Goal: Navigation & Orientation: Find specific page/section

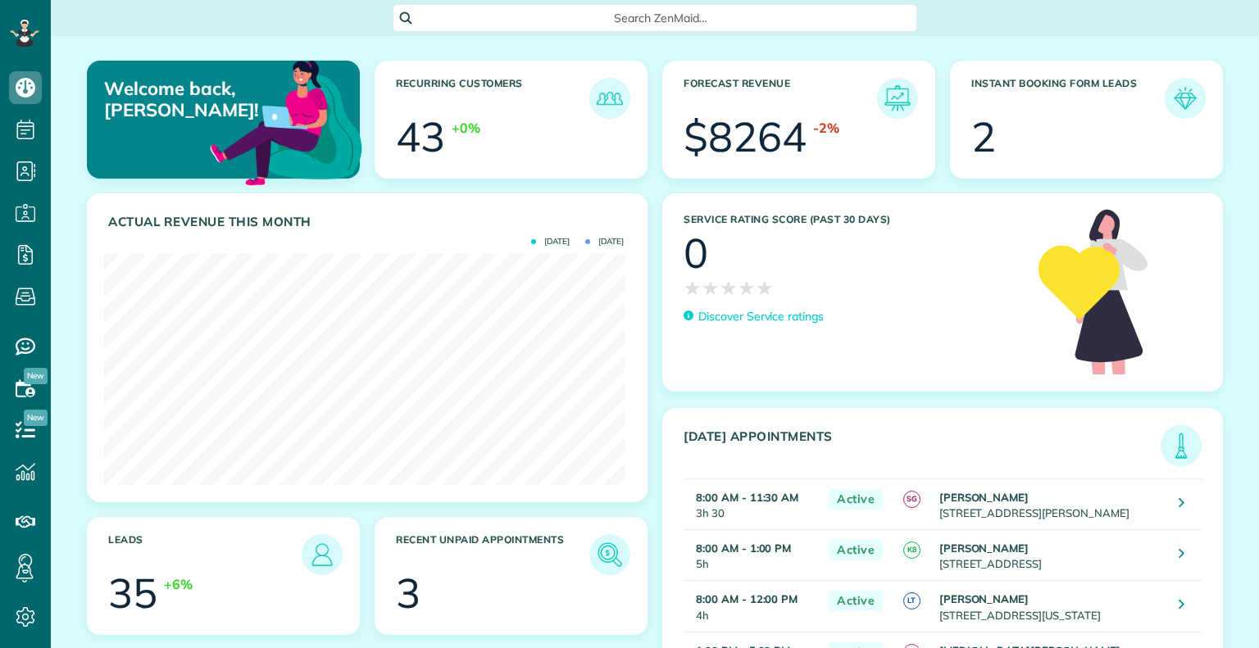
scroll to position [230, 519]
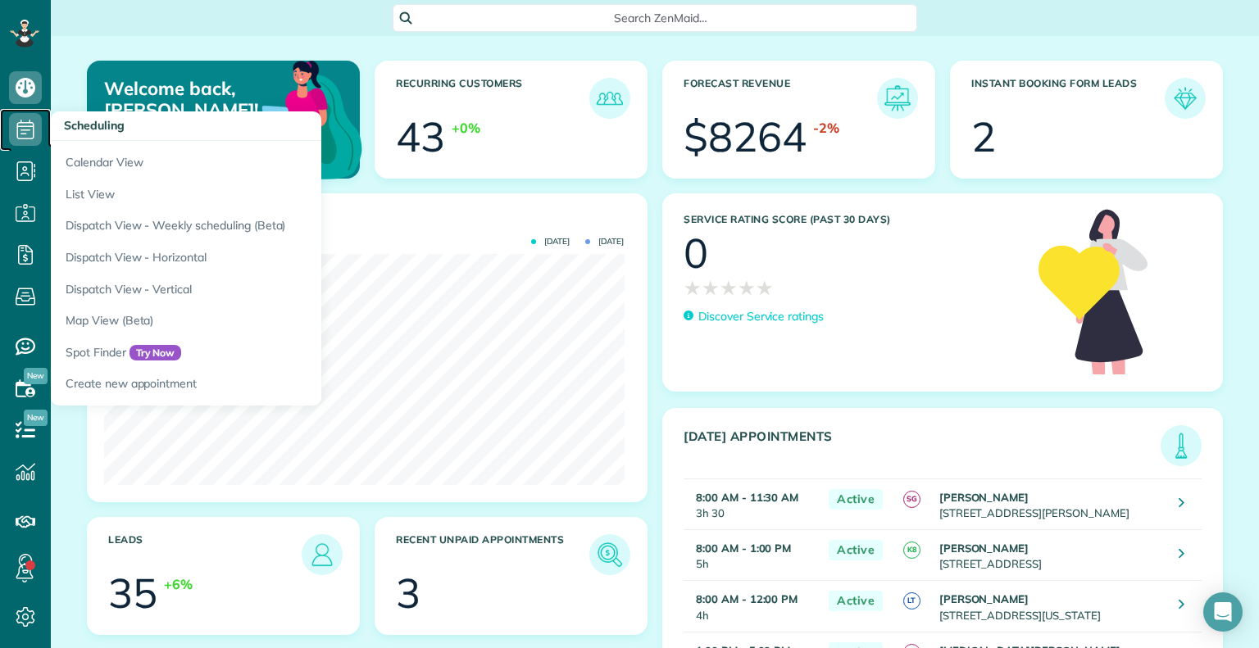
click at [21, 134] on use at bounding box center [25, 130] width 17 height 20
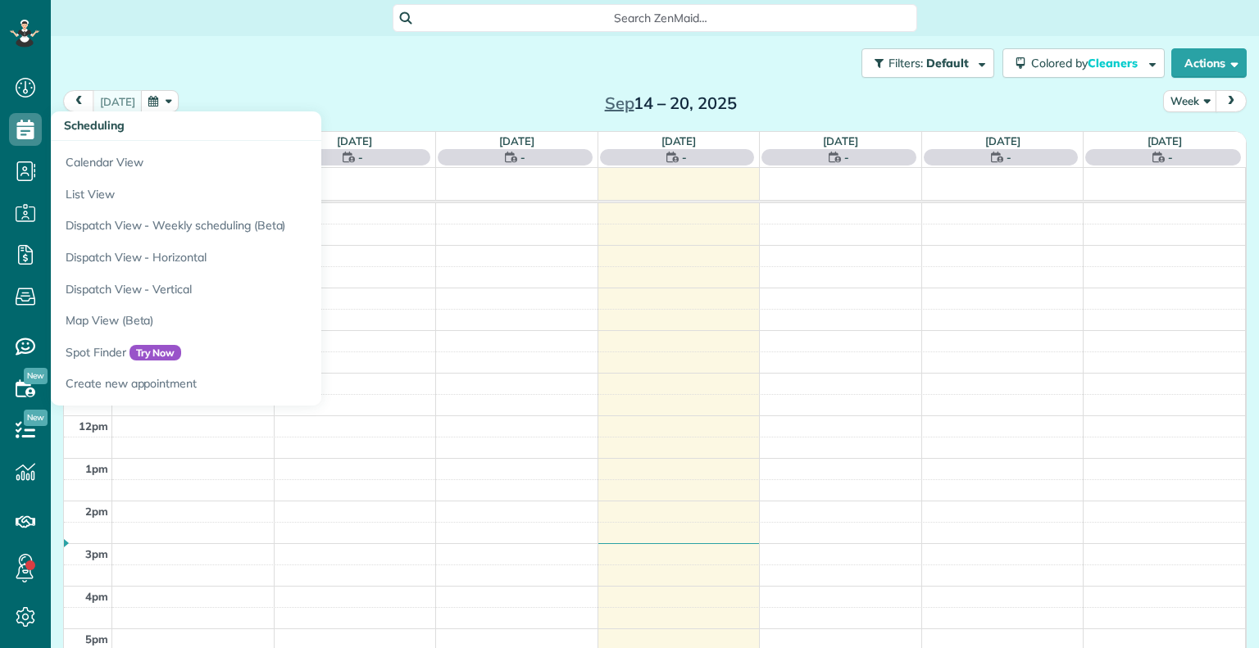
scroll to position [7, 7]
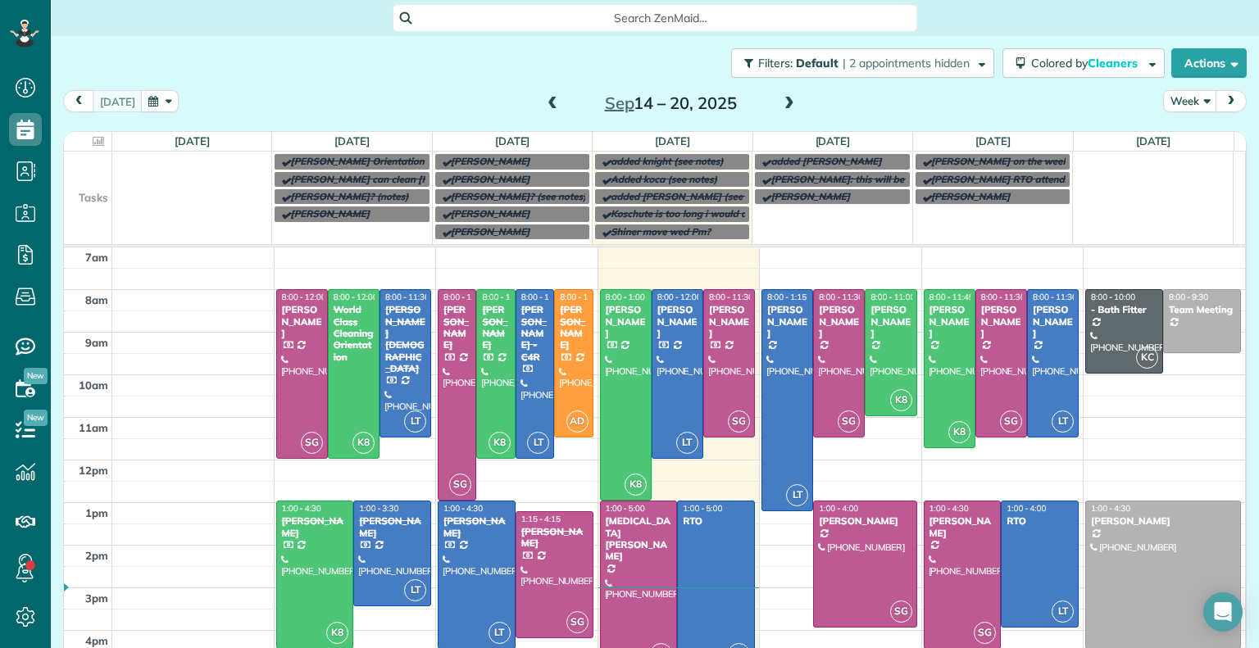
click at [782, 107] on span at bounding box center [789, 104] width 18 height 15
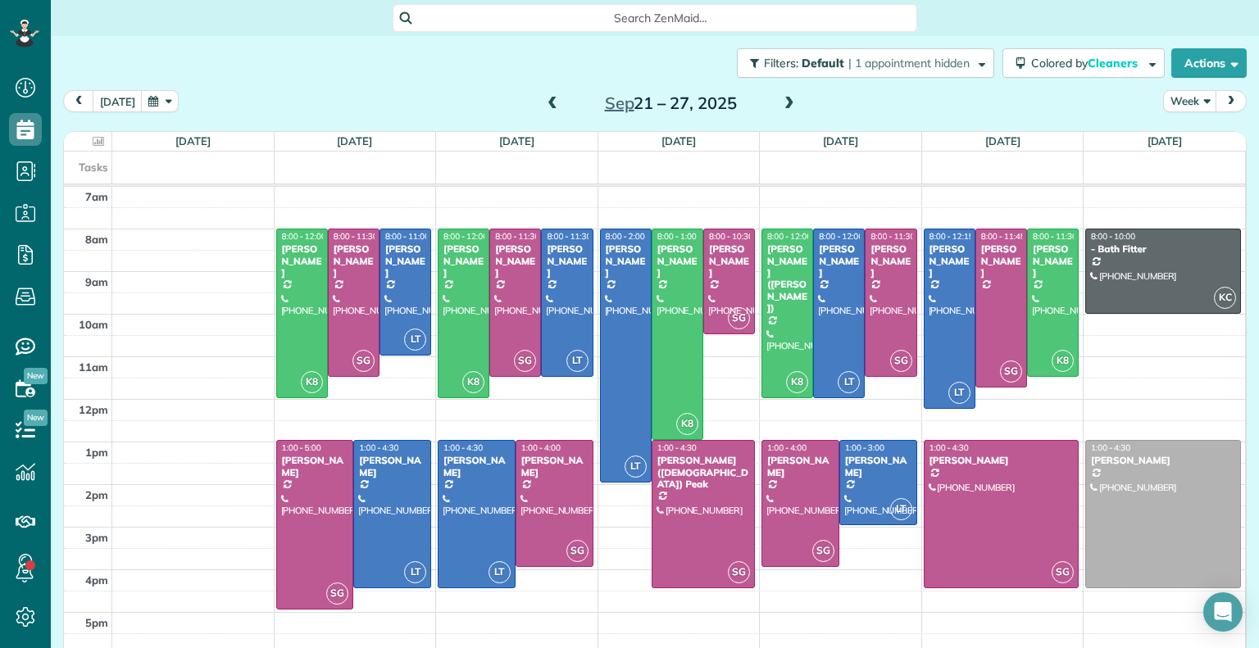
click at [539, 111] on div "Sep 21 – 27, 2025" at bounding box center [670, 103] width 262 height 26
click at [547, 92] on span at bounding box center [552, 104] width 18 height 25
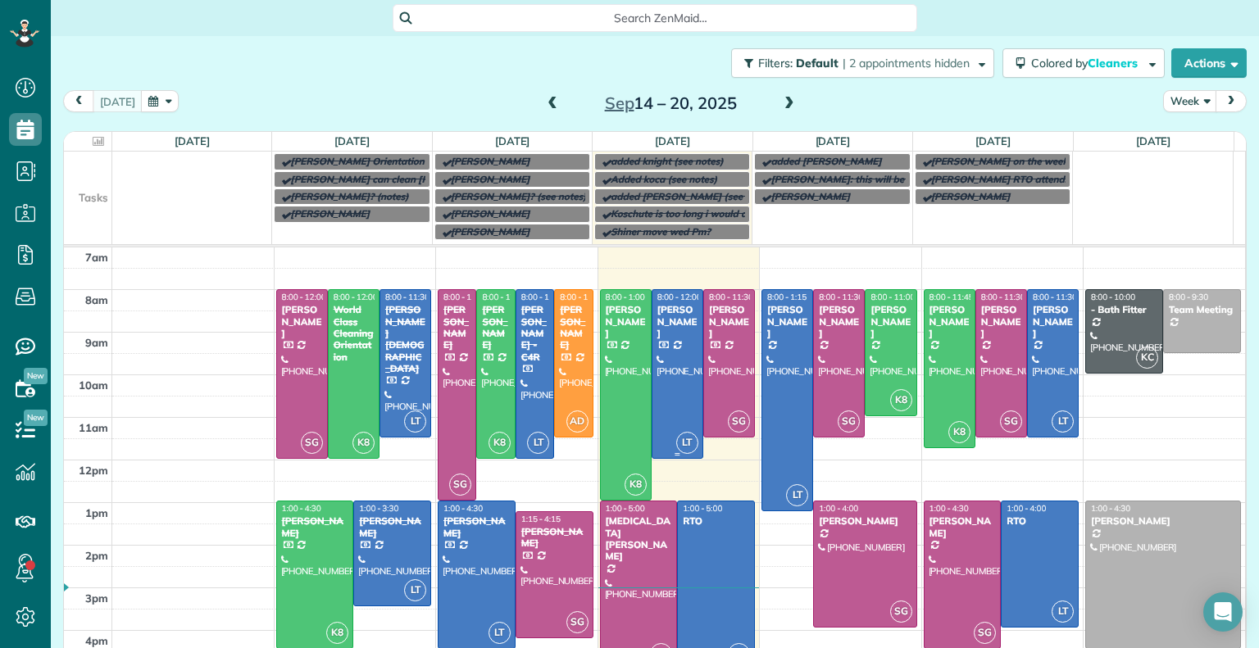
click at [660, 330] on div at bounding box center [677, 373] width 50 height 167
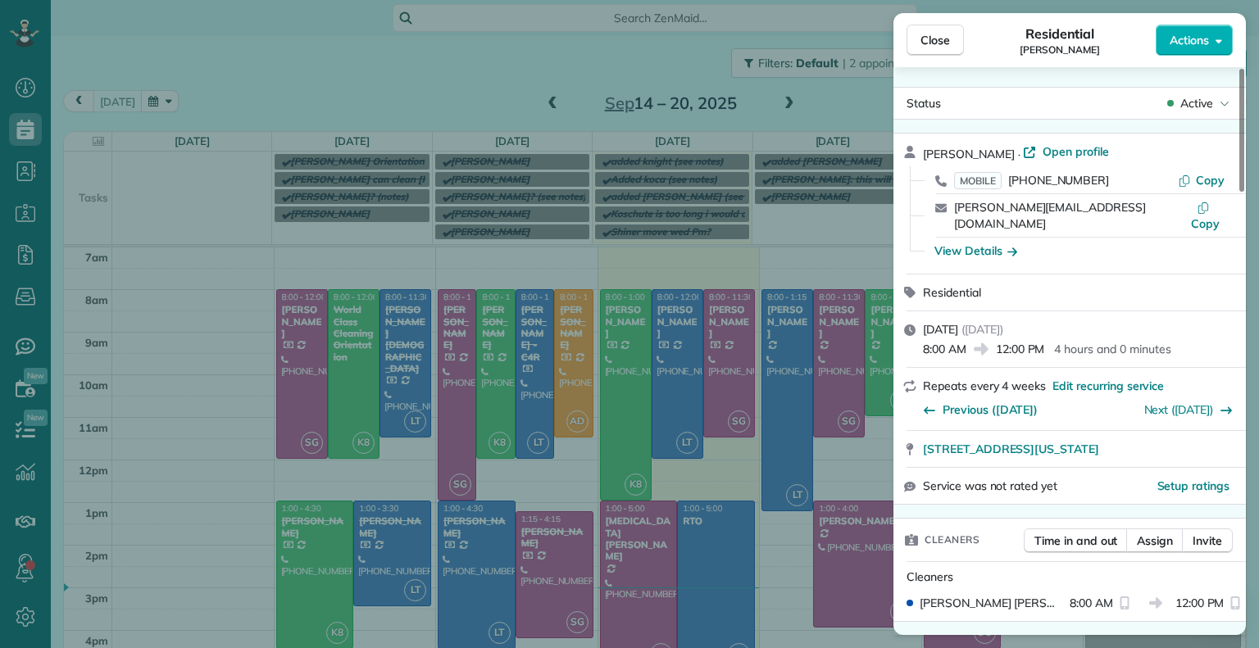
drag, startPoint x: 1244, startPoint y: 169, endPoint x: 1247, endPoint y: 216, distance: 47.6
drag, startPoint x: 1247, startPoint y: 216, endPoint x: 1048, endPoint y: 151, distance: 209.6
click at [1048, 151] on span "Open profile" at bounding box center [1075, 151] width 66 height 16
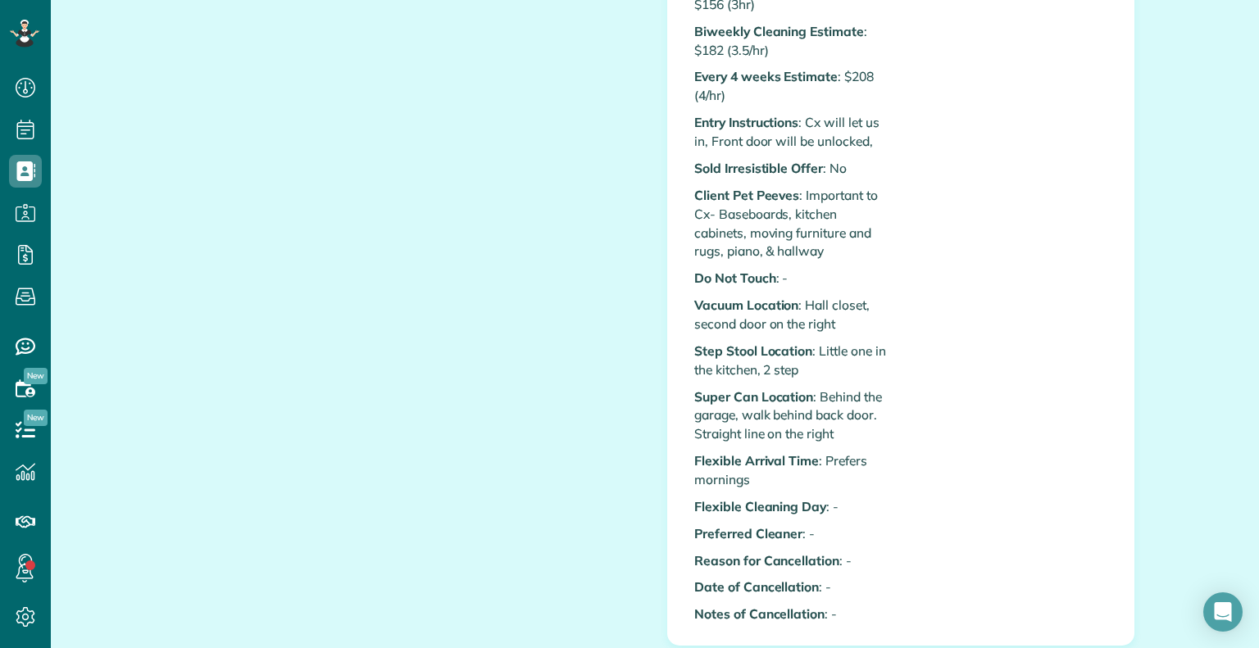
scroll to position [674, 0]
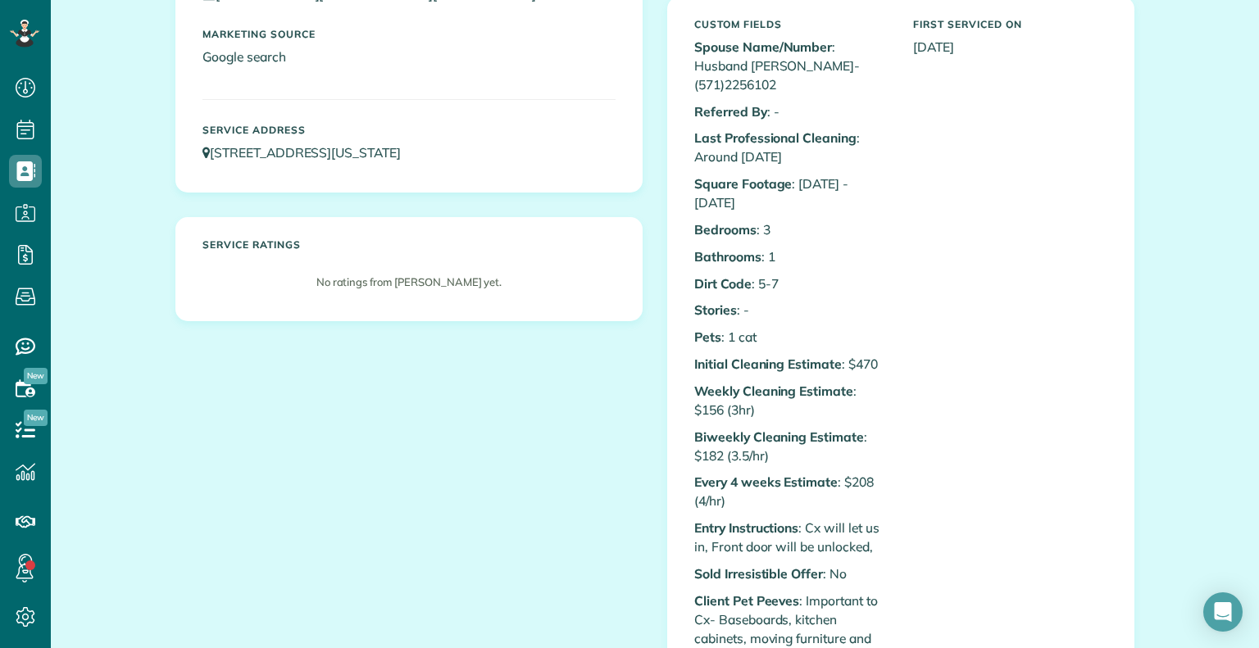
scroll to position [241, 0]
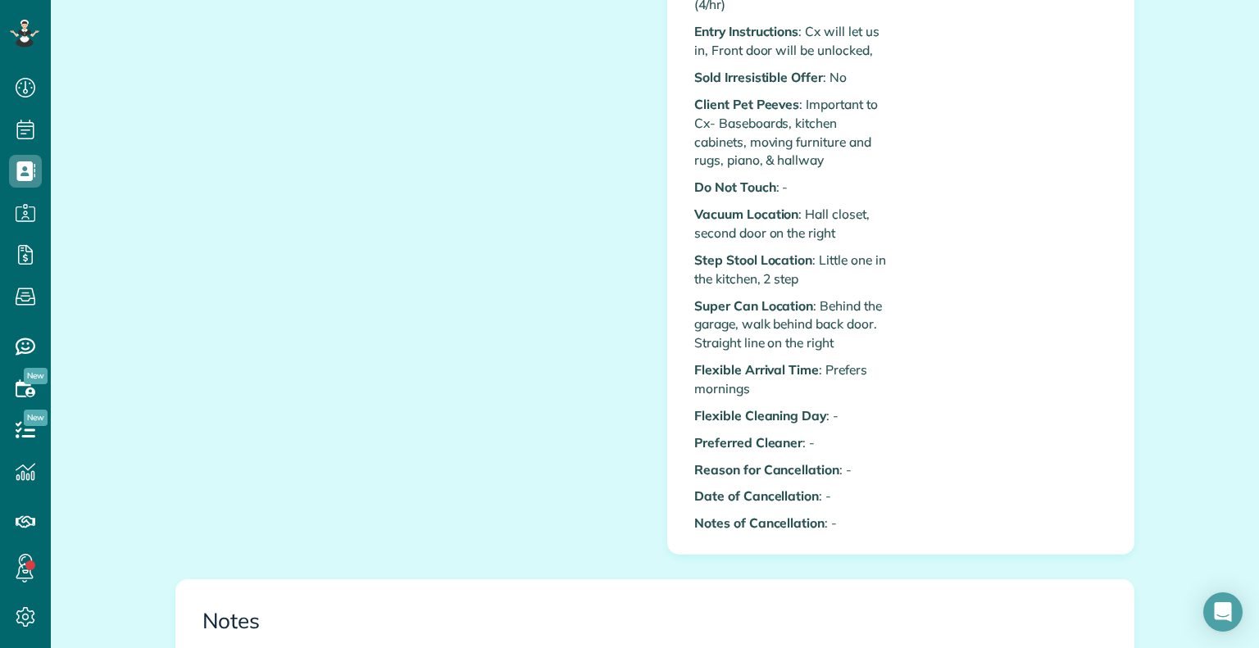
drag, startPoint x: 1258, startPoint y: 134, endPoint x: 1258, endPoint y: 265, distance: 131.1
click at [1258, 265] on main "Search ZenMaid… All Contacts Actions Edit Add Appointment Recent Activity Send …" at bounding box center [655, 324] width 1208 height 648
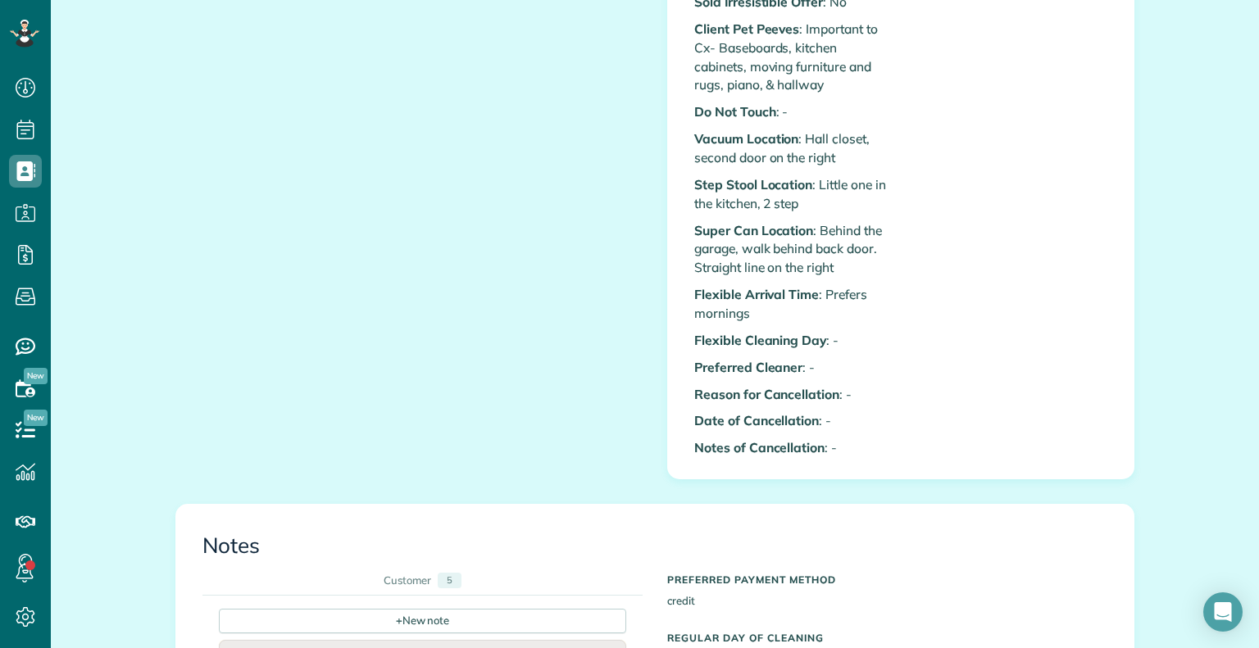
click at [1163, 249] on div "All Contacts Actions Edit Add Appointment Recent Activity Send Email Show Past …" at bounding box center [655, 585] width 1208 height 2734
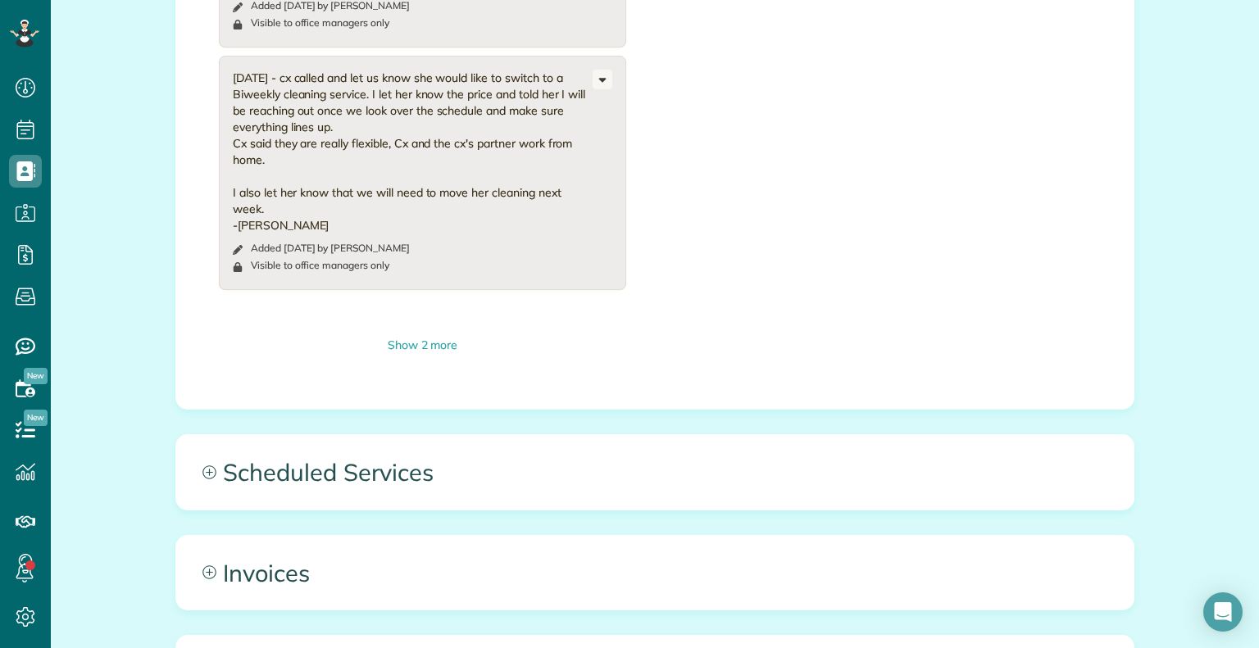
scroll to position [1787, 0]
click at [420, 339] on div "Show 2 more" at bounding box center [422, 347] width 407 height 17
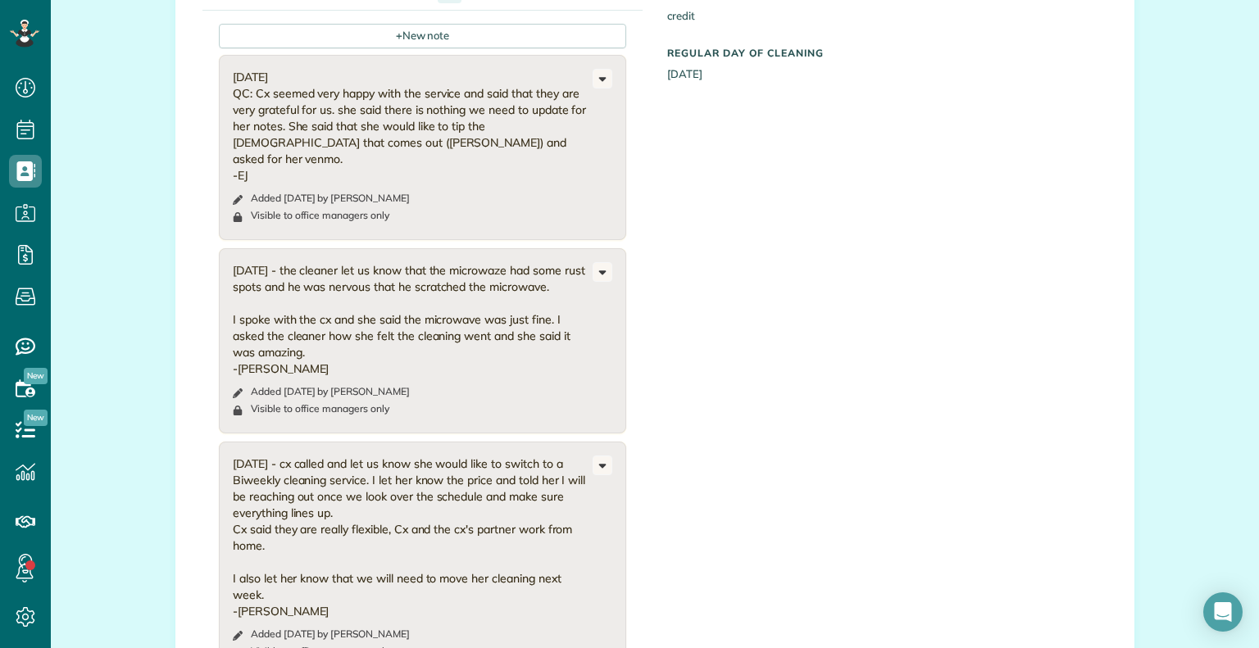
scroll to position [1403, 0]
click at [690, 84] on div "+ New note 10/31/2024 QC: Cx seemed very happy with the service and said that t…" at bounding box center [642, 466] width 880 height 911
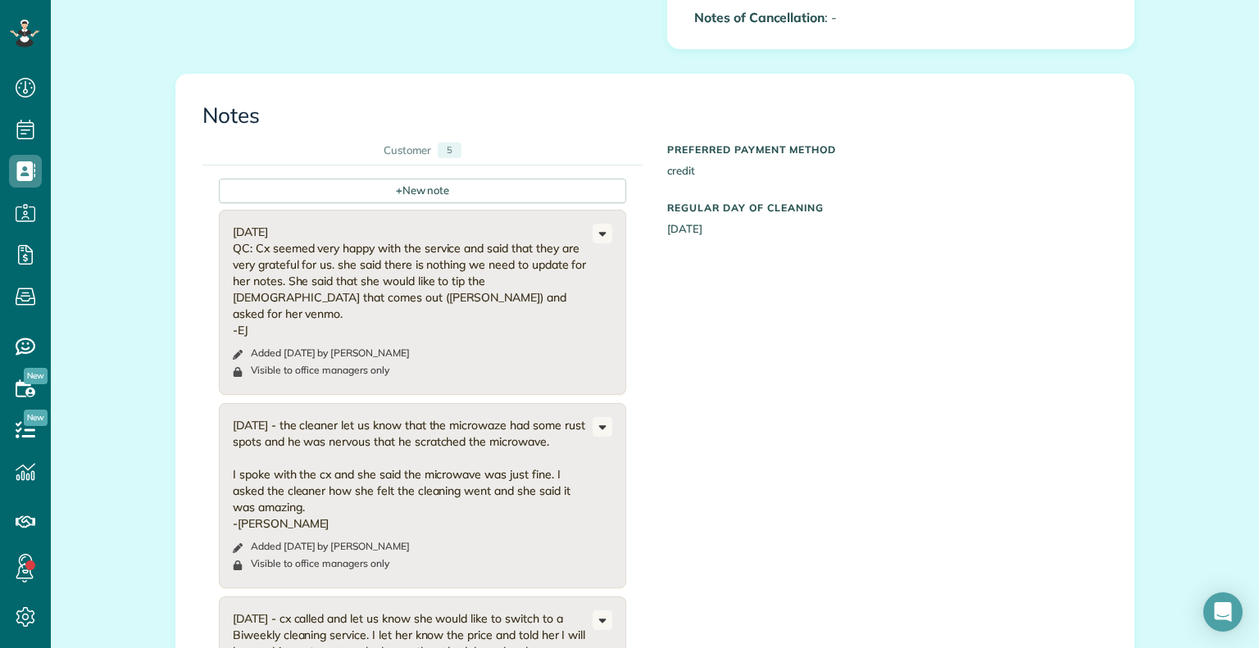
scroll to position [1270, 0]
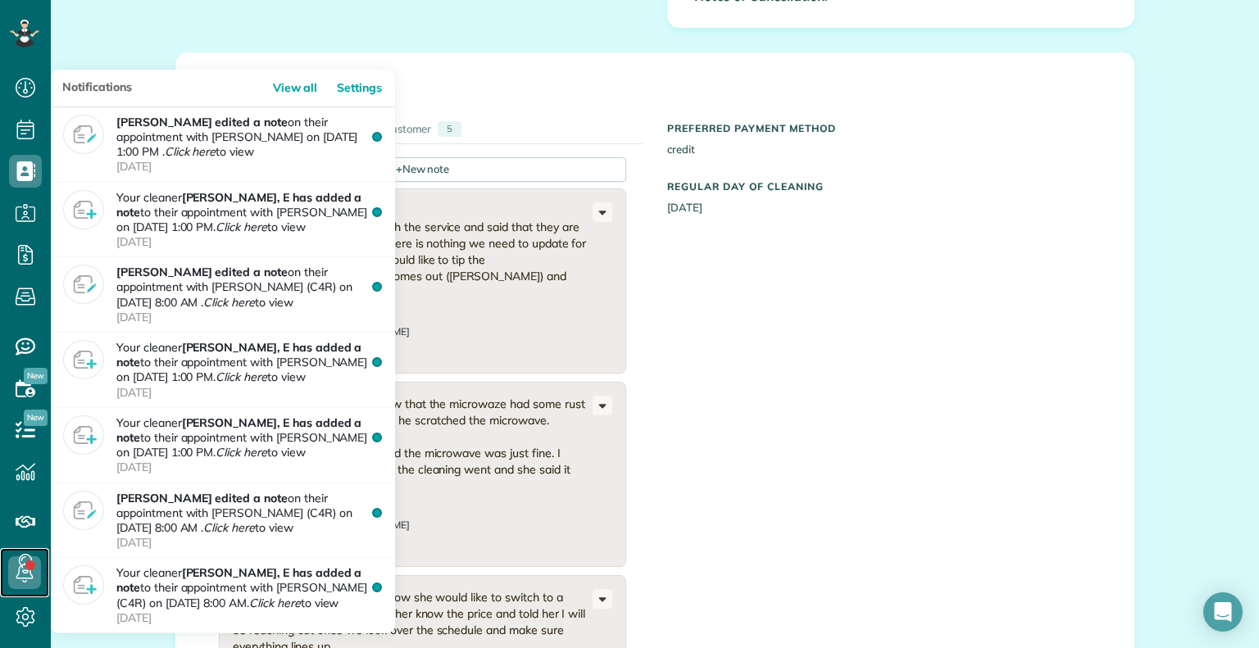
click at [23, 577] on icon at bounding box center [24, 572] width 33 height 33
click at [25, 574] on icon at bounding box center [24, 572] width 33 height 33
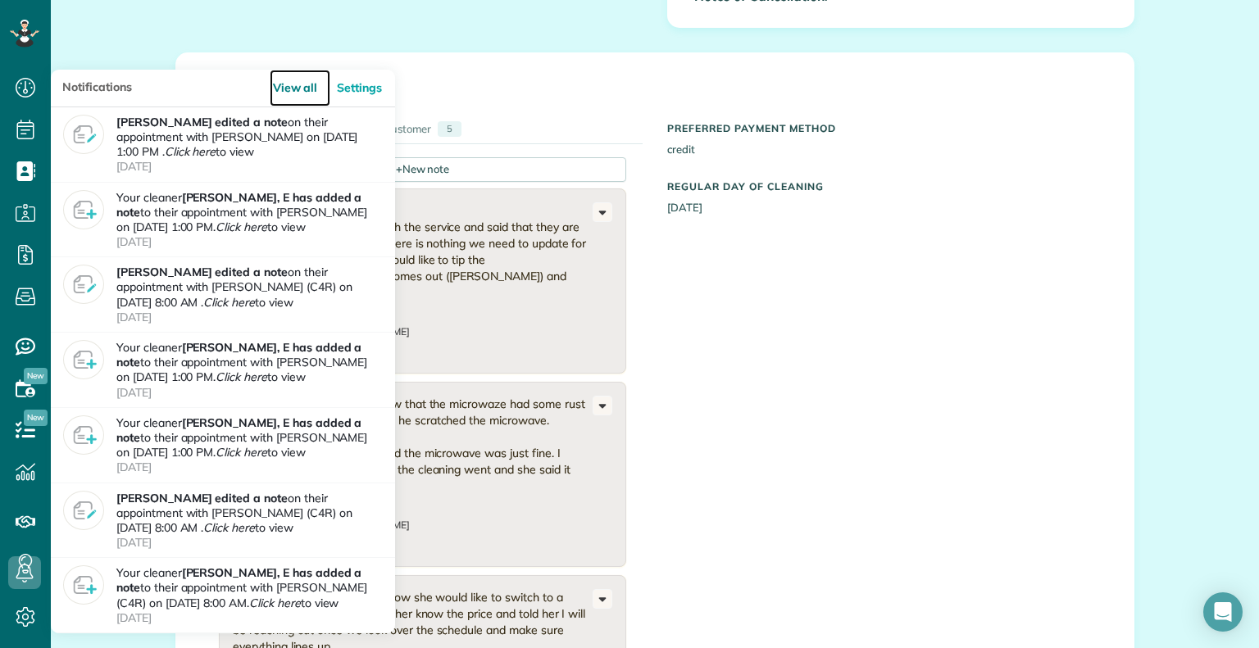
click at [305, 82] on link "View all" at bounding box center [300, 88] width 61 height 37
